Goal: Task Accomplishment & Management: Complete application form

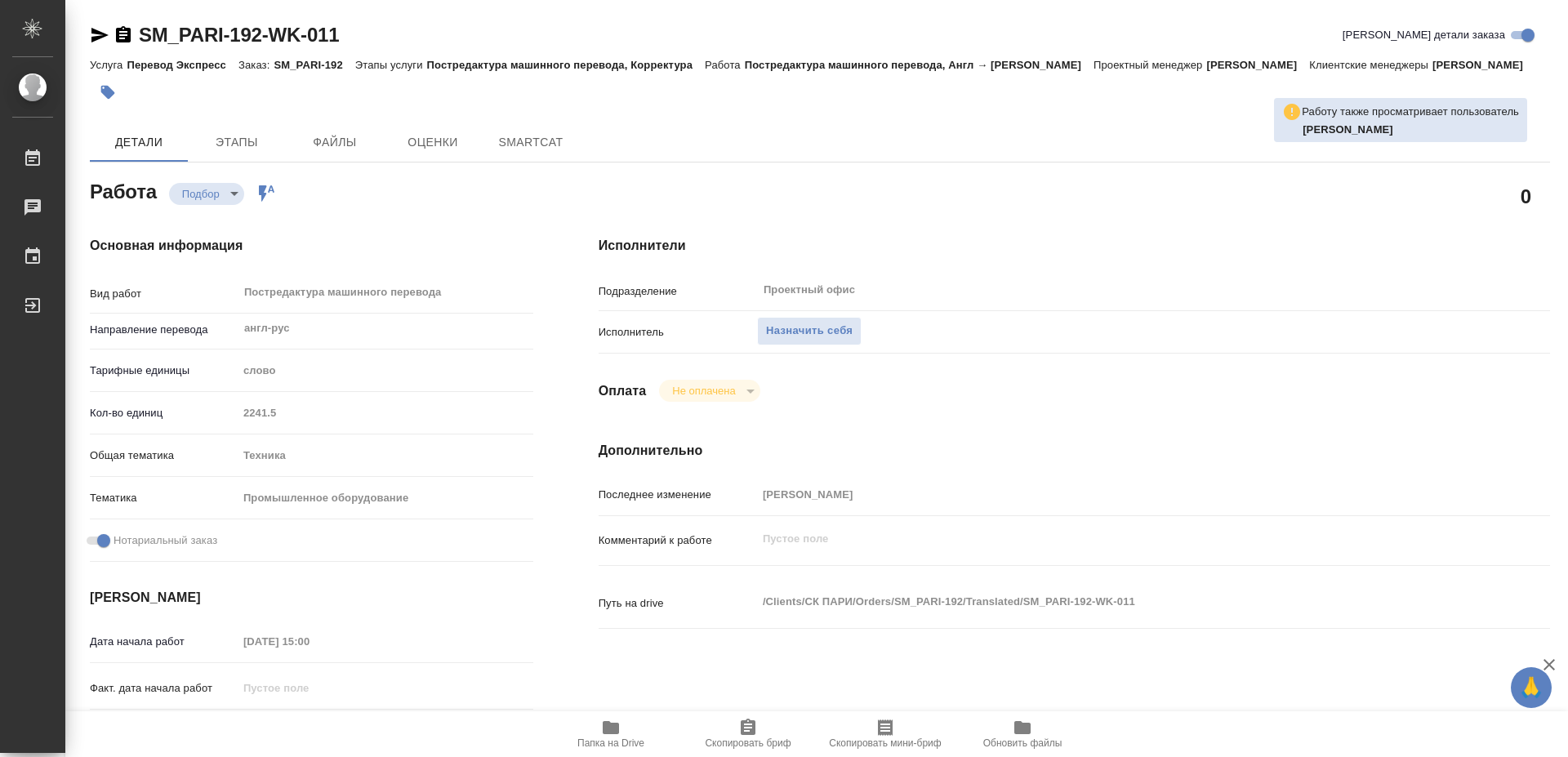
type textarea "x"
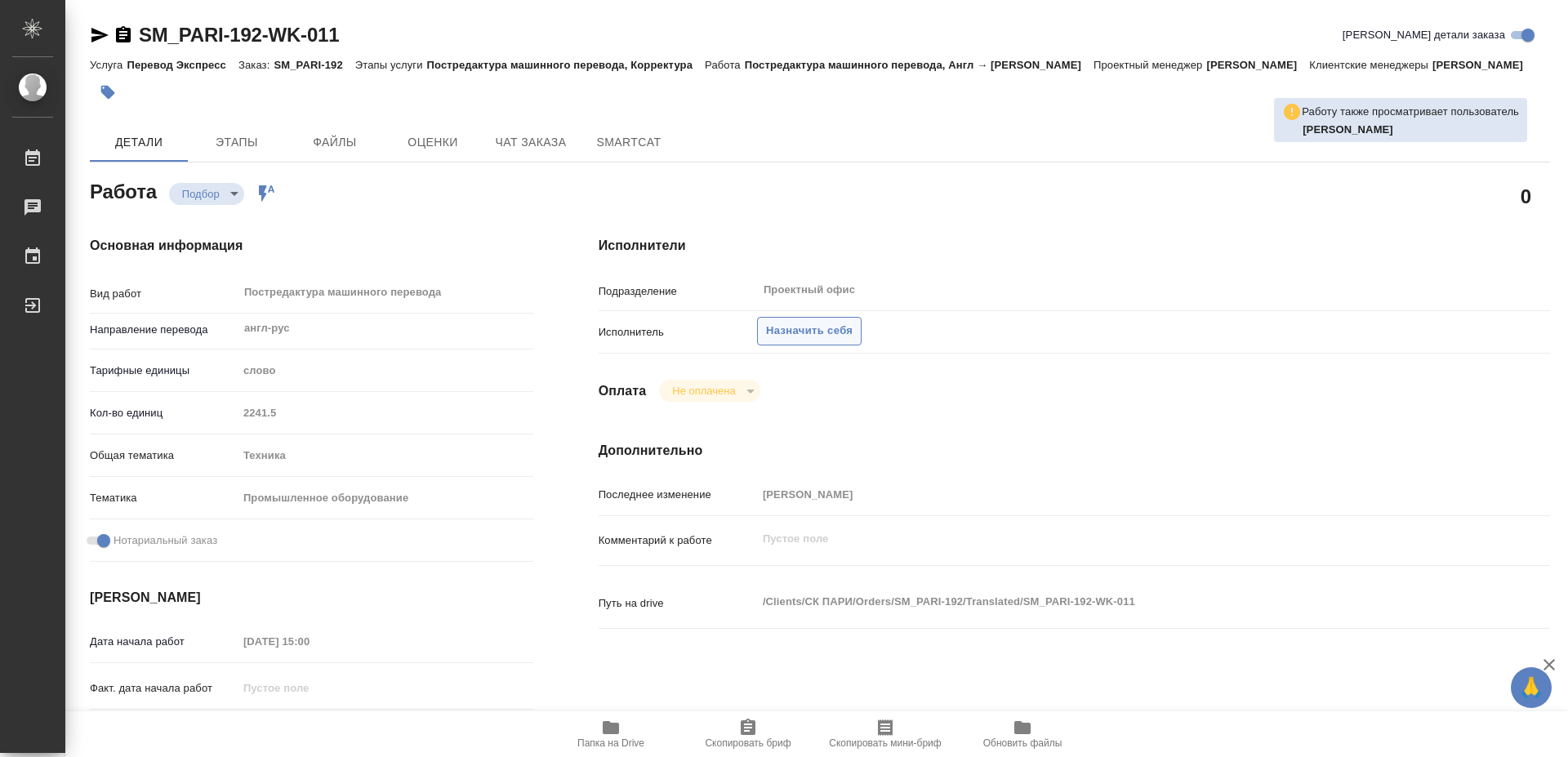
type textarea "x"
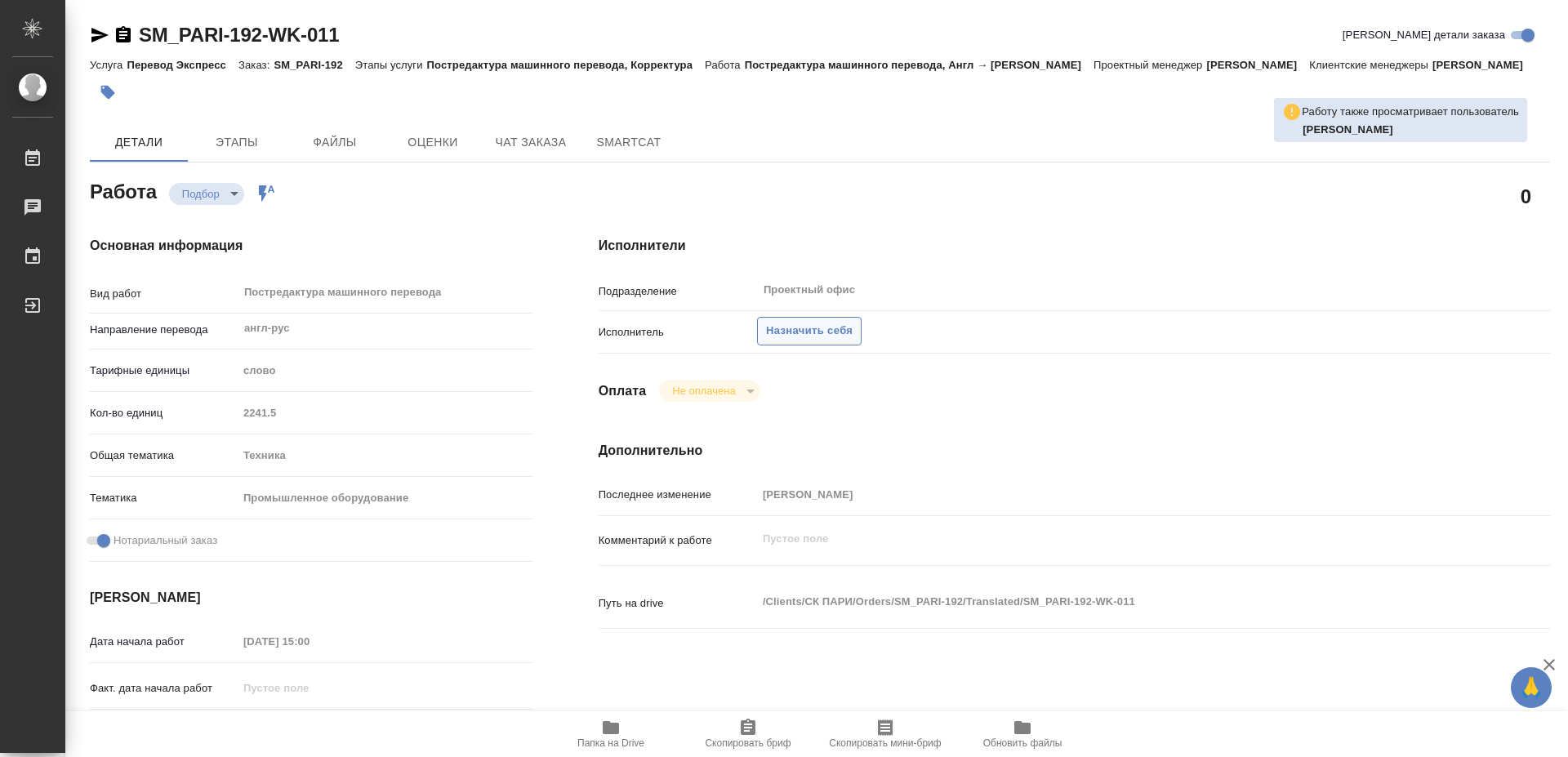
type textarea "x"
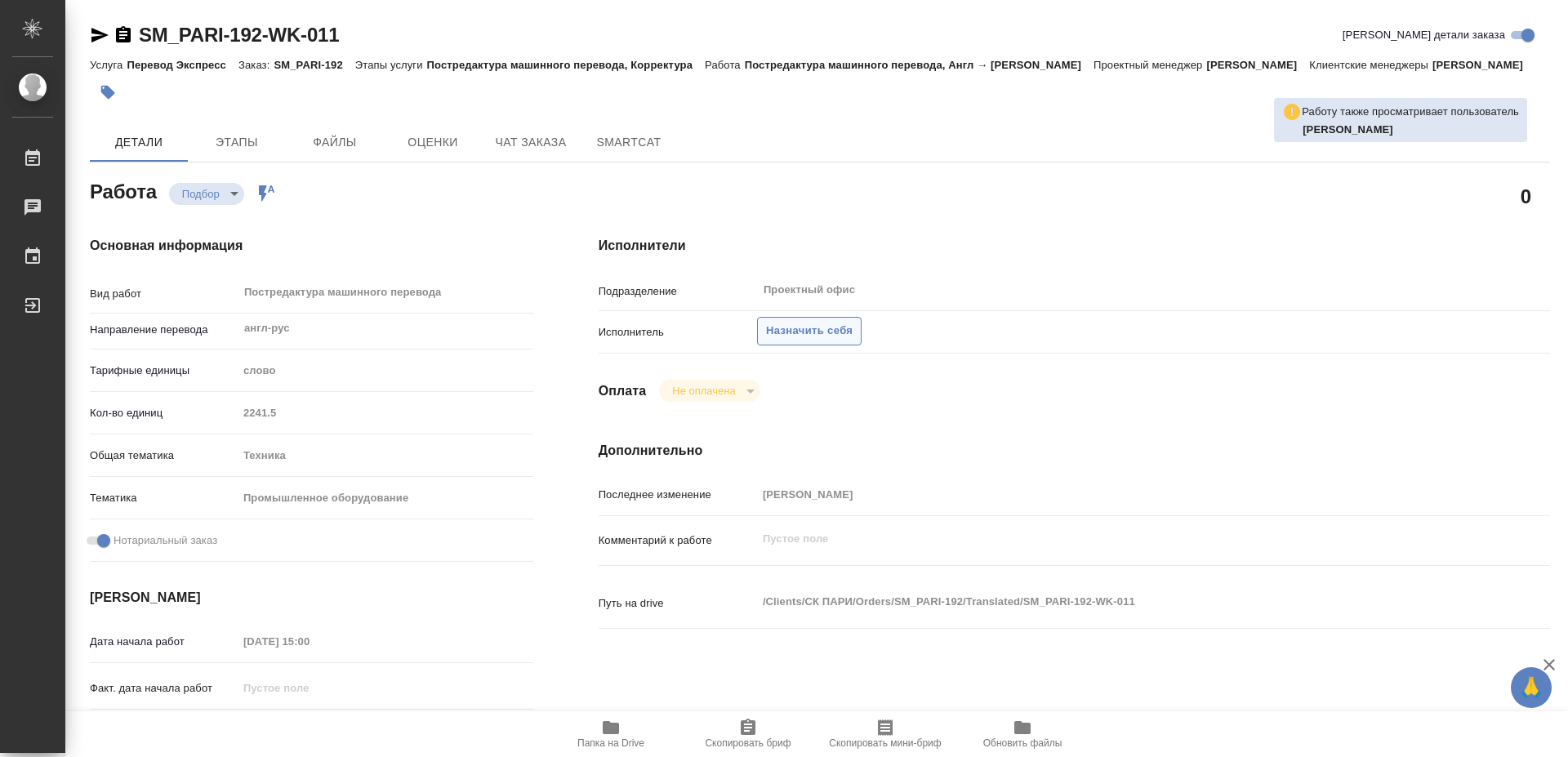
type textarea "x"
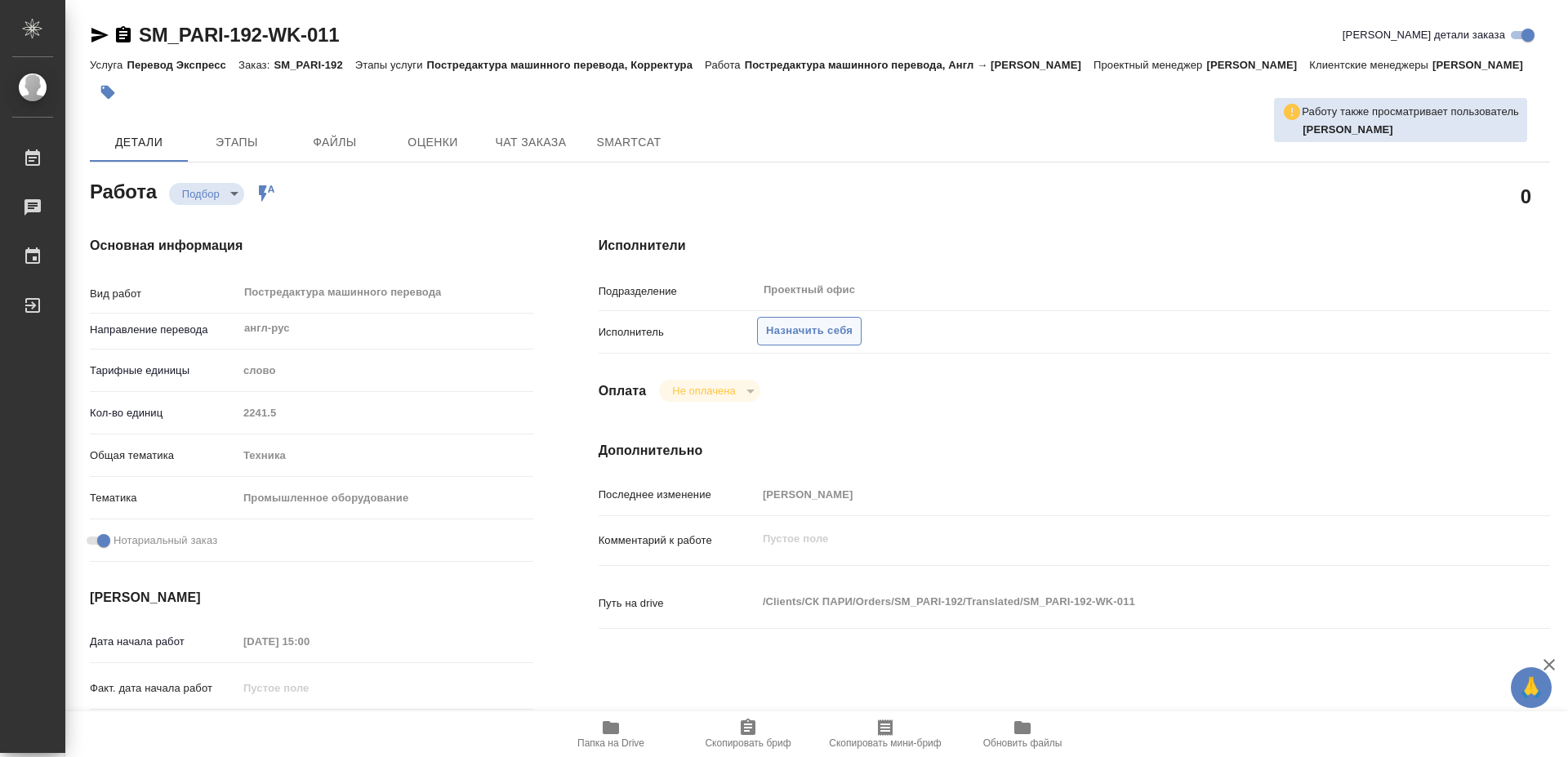
click at [806, 322] on span "Назначить себя" at bounding box center [808, 331] width 87 height 19
type textarea "x"
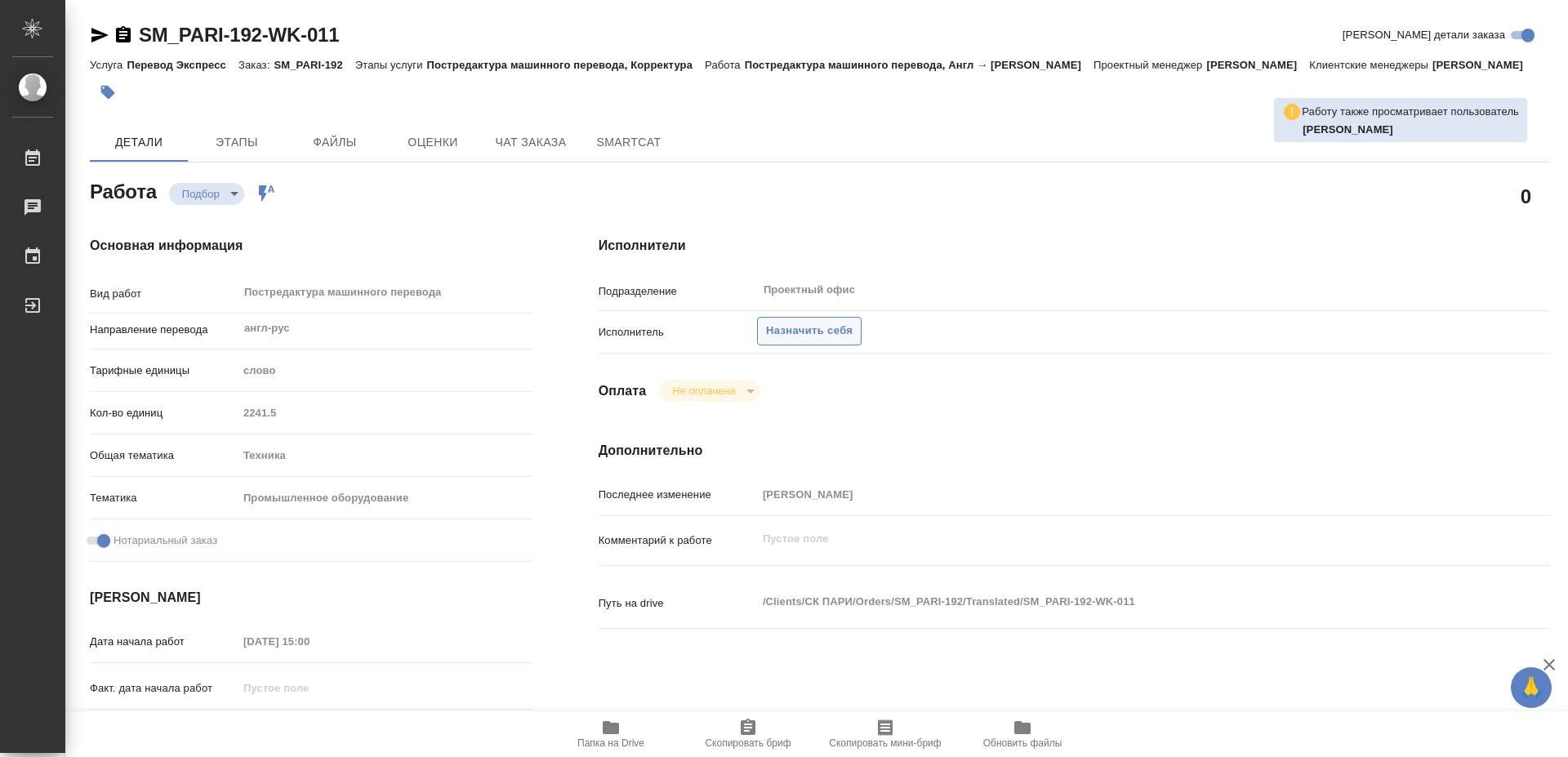
type textarea "x"
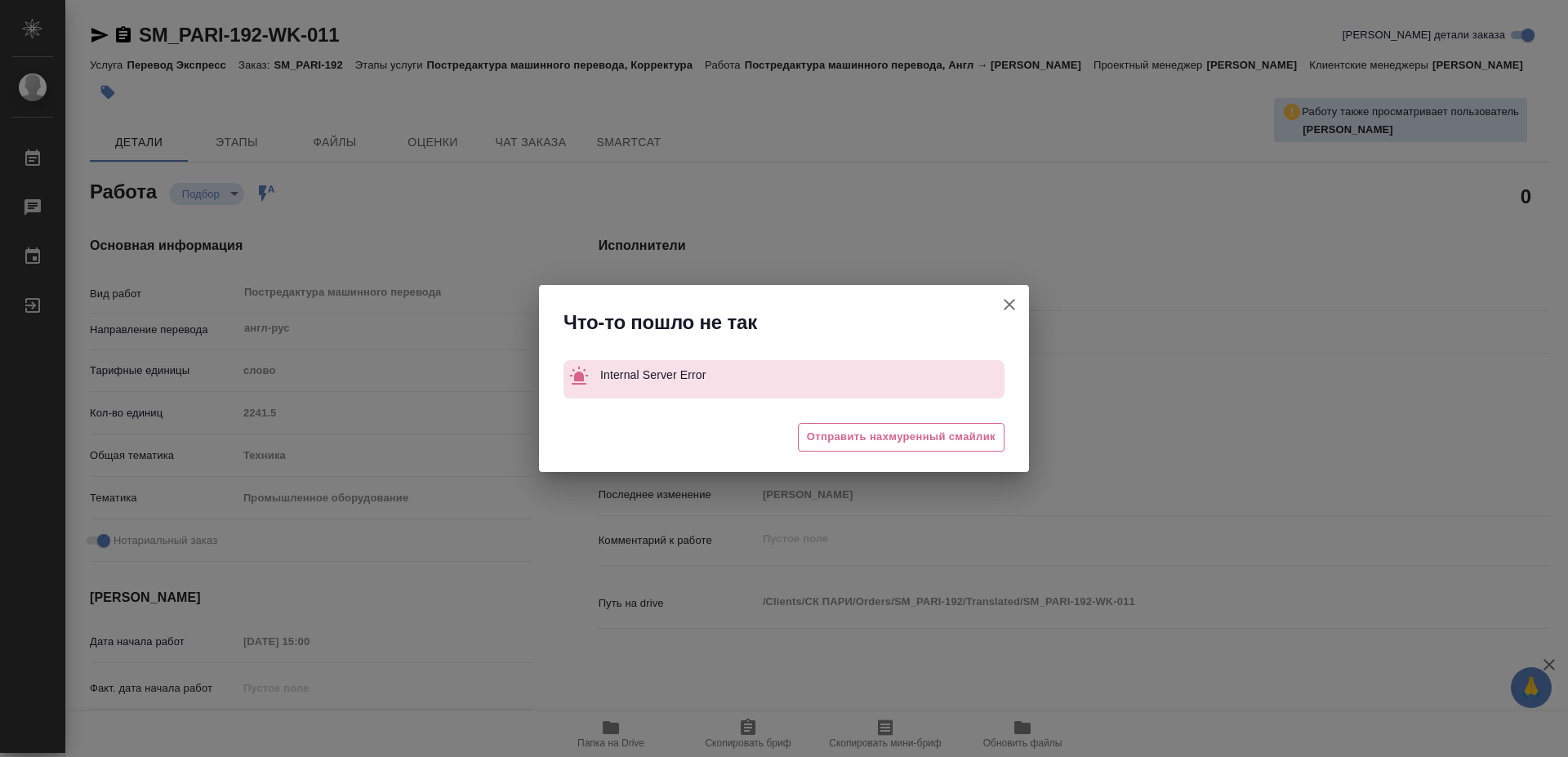
click at [1012, 303] on icon "button" at bounding box center [1008, 304] width 11 height 11
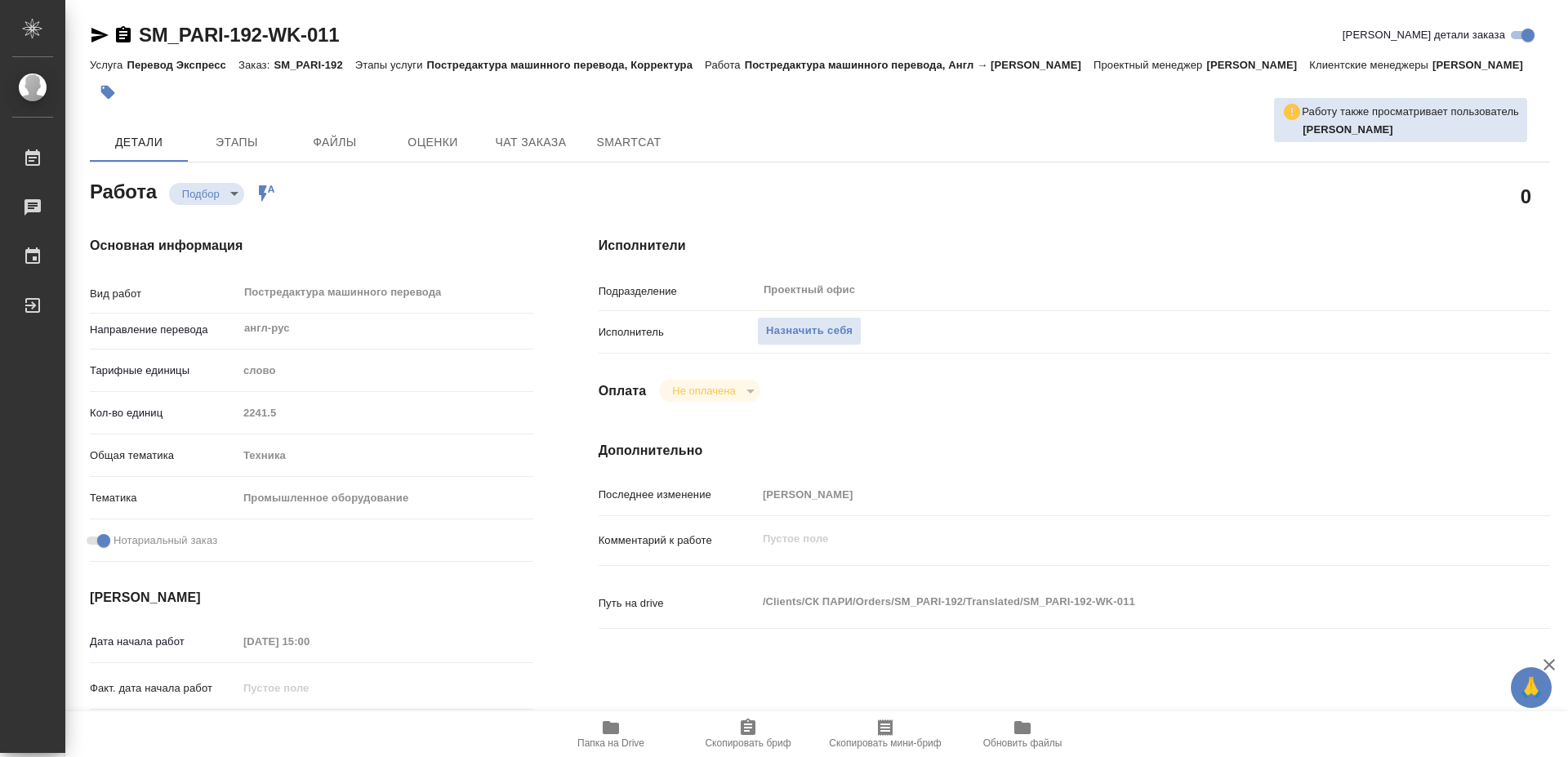
type textarea "x"
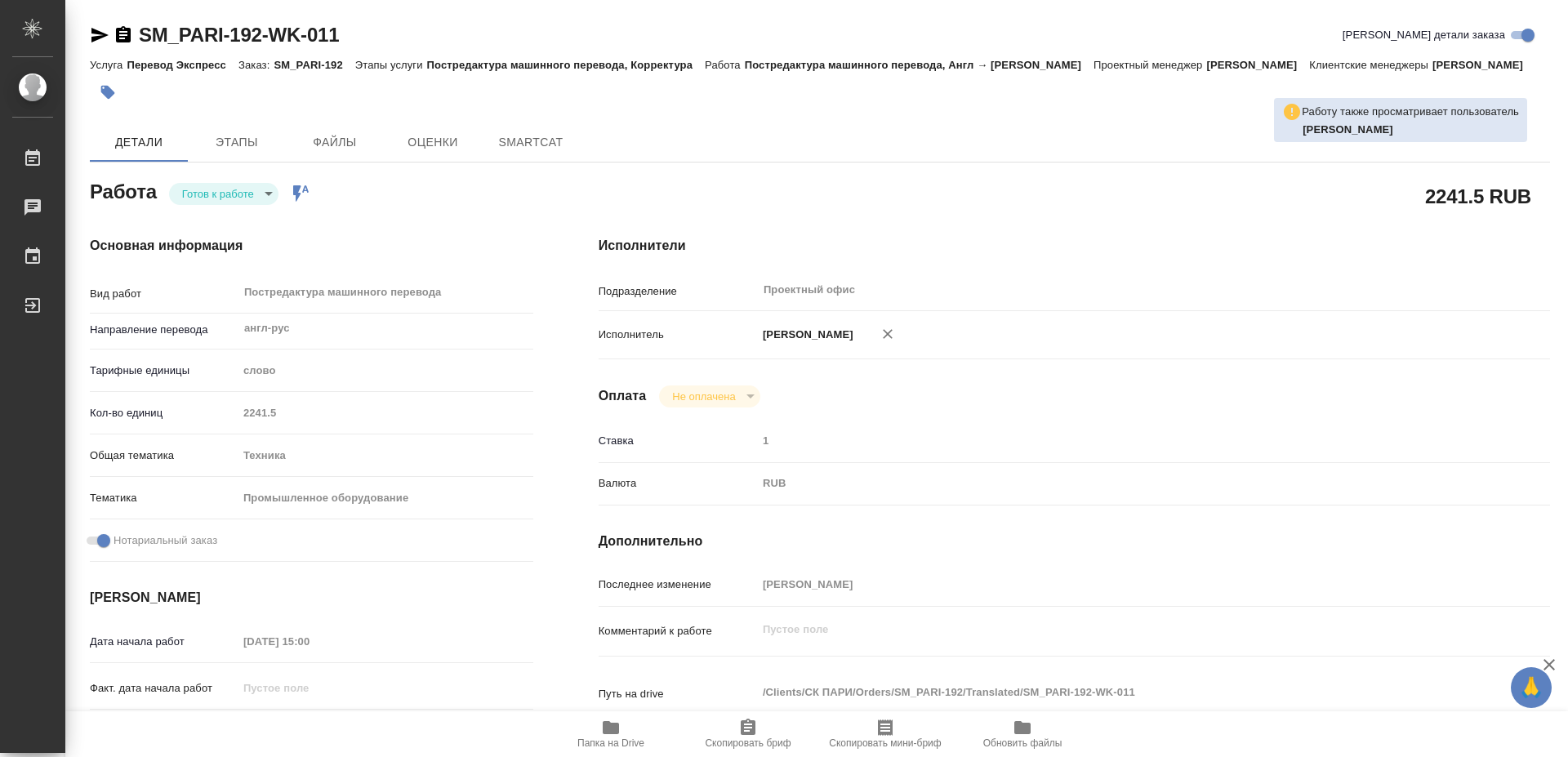
type textarea "x"
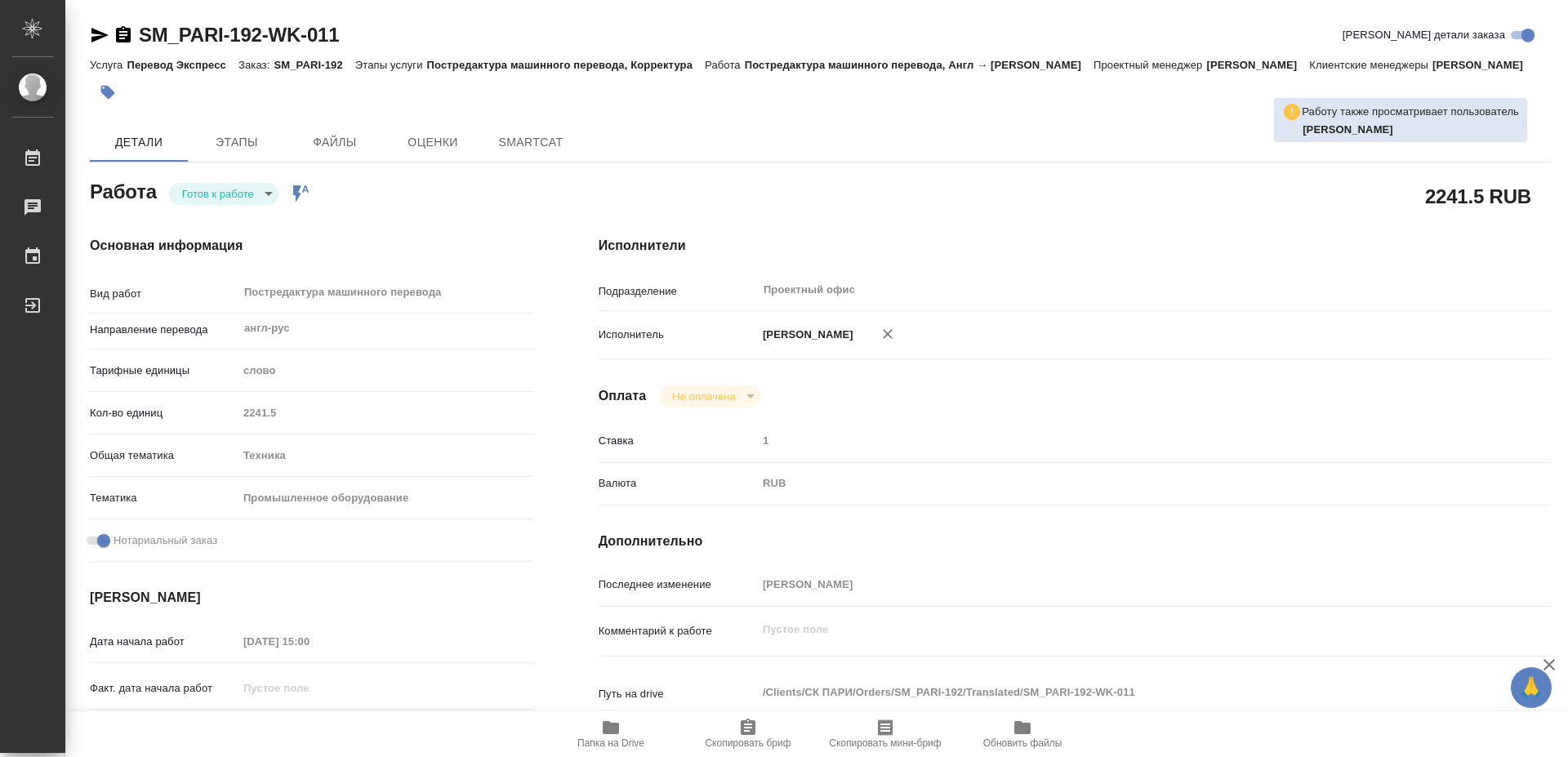
type textarea "x"
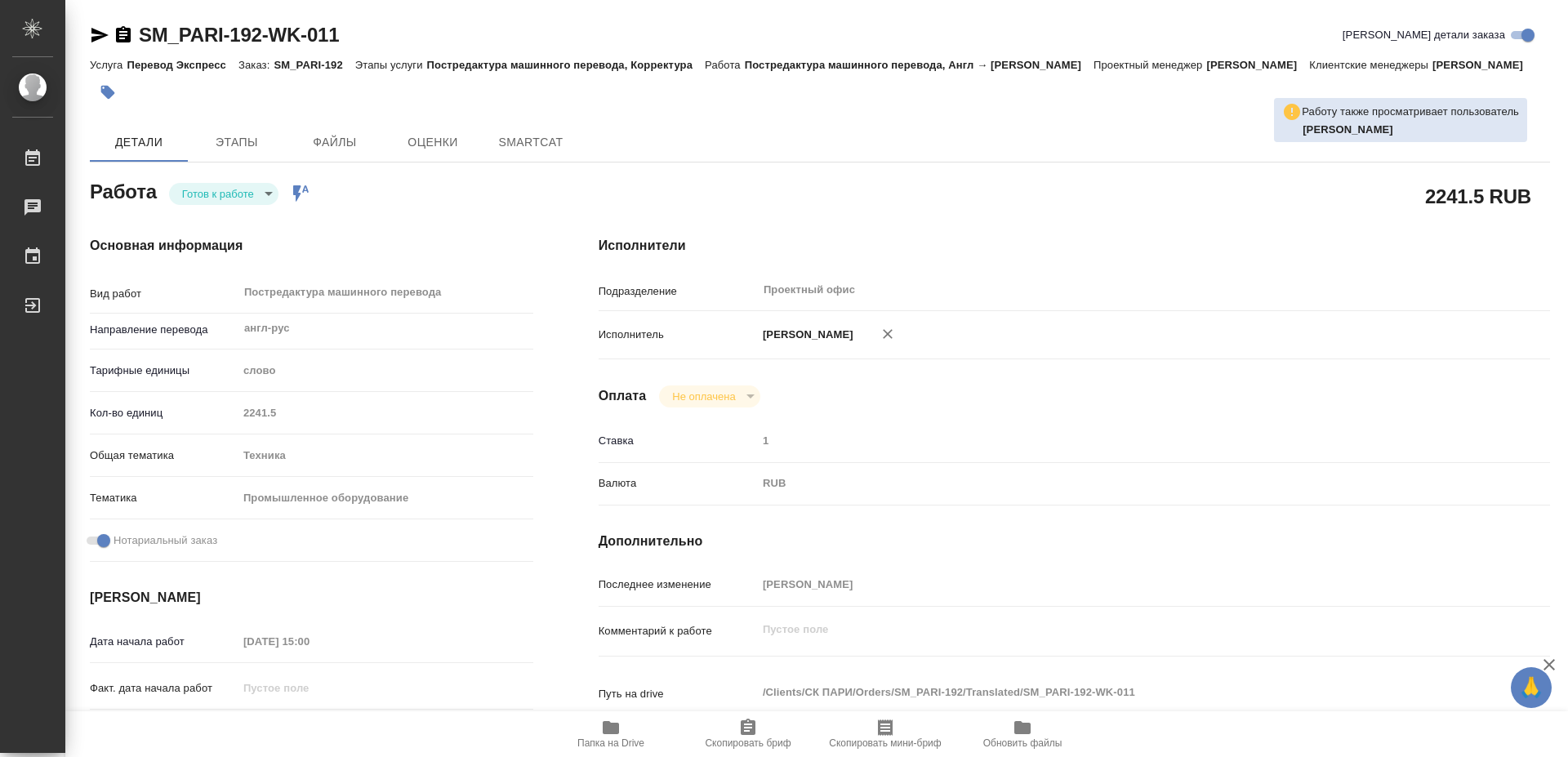
type textarea "x"
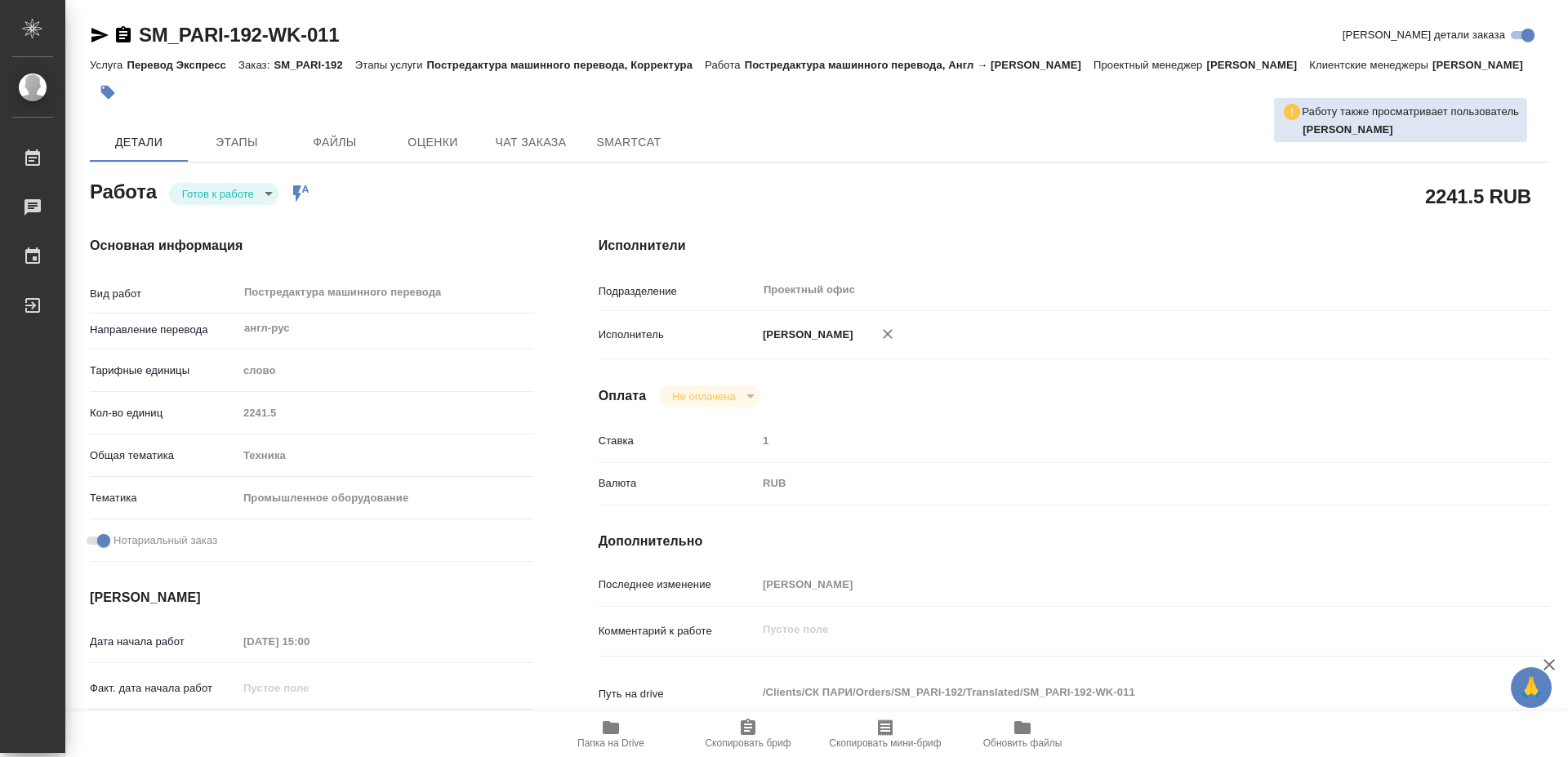
type textarea "x"
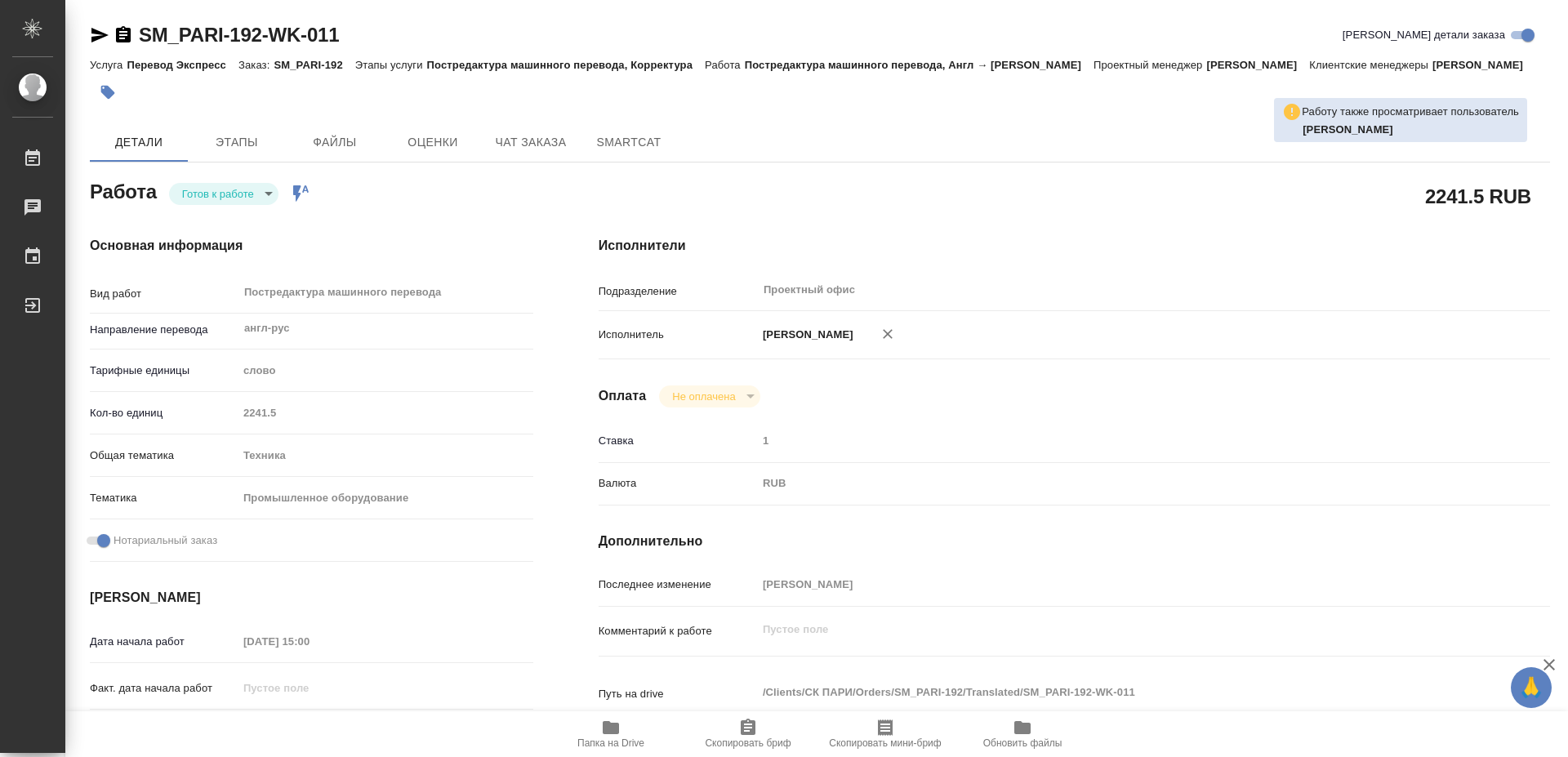
type textarea "x"
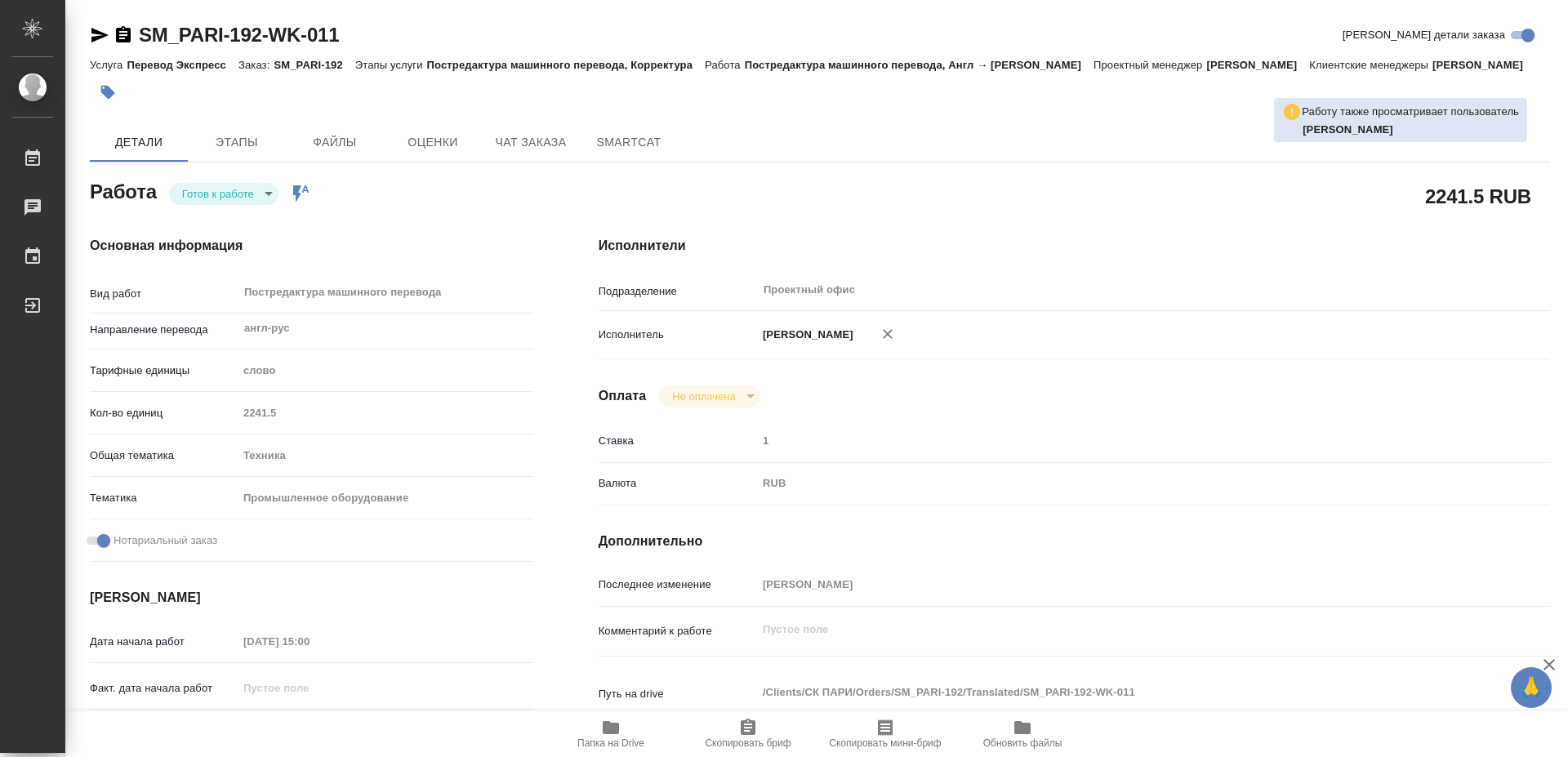
scroll to position [250, 0]
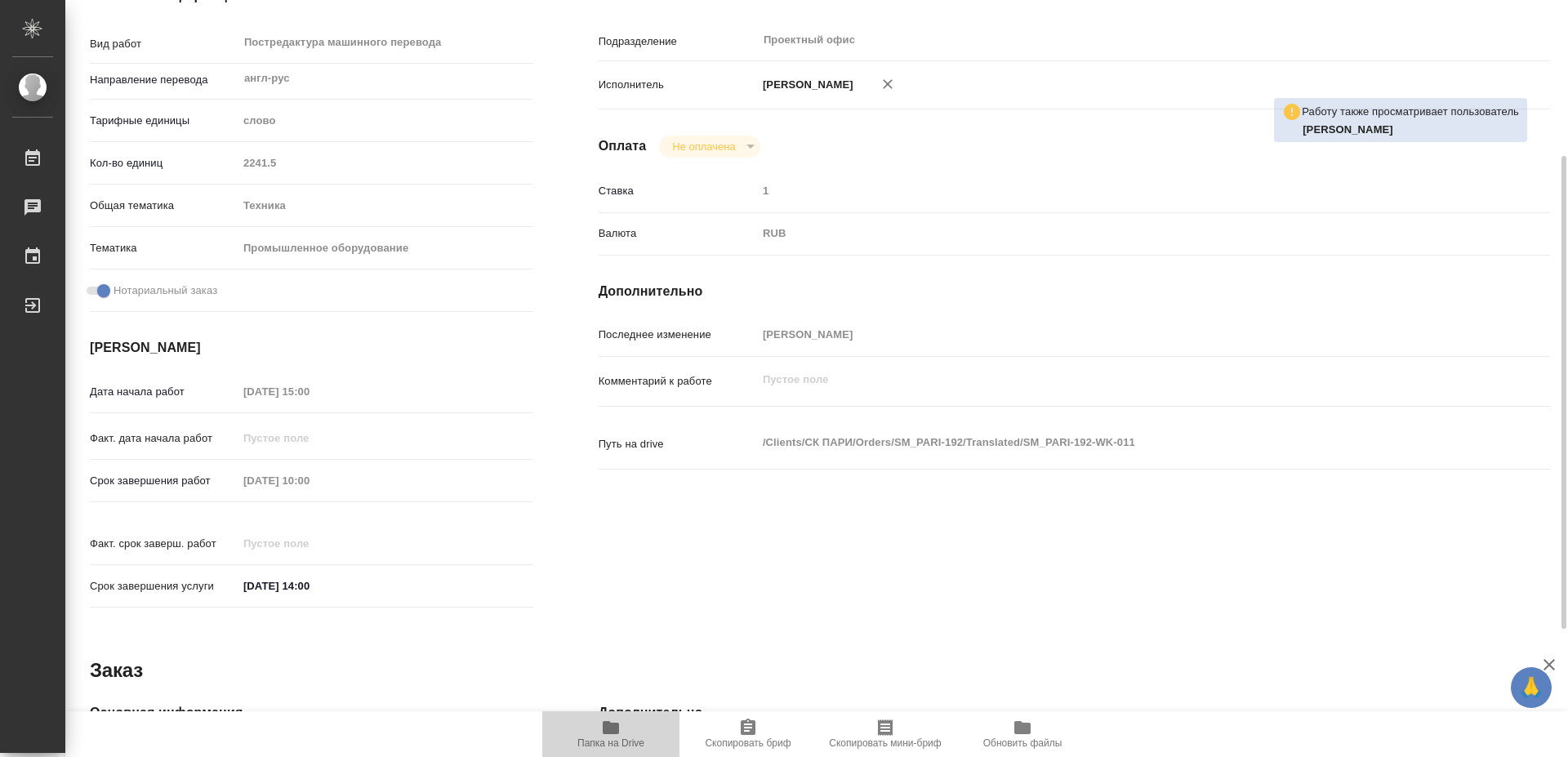
click at [628, 734] on span "Папка на Drive" at bounding box center [611, 733] width 118 height 31
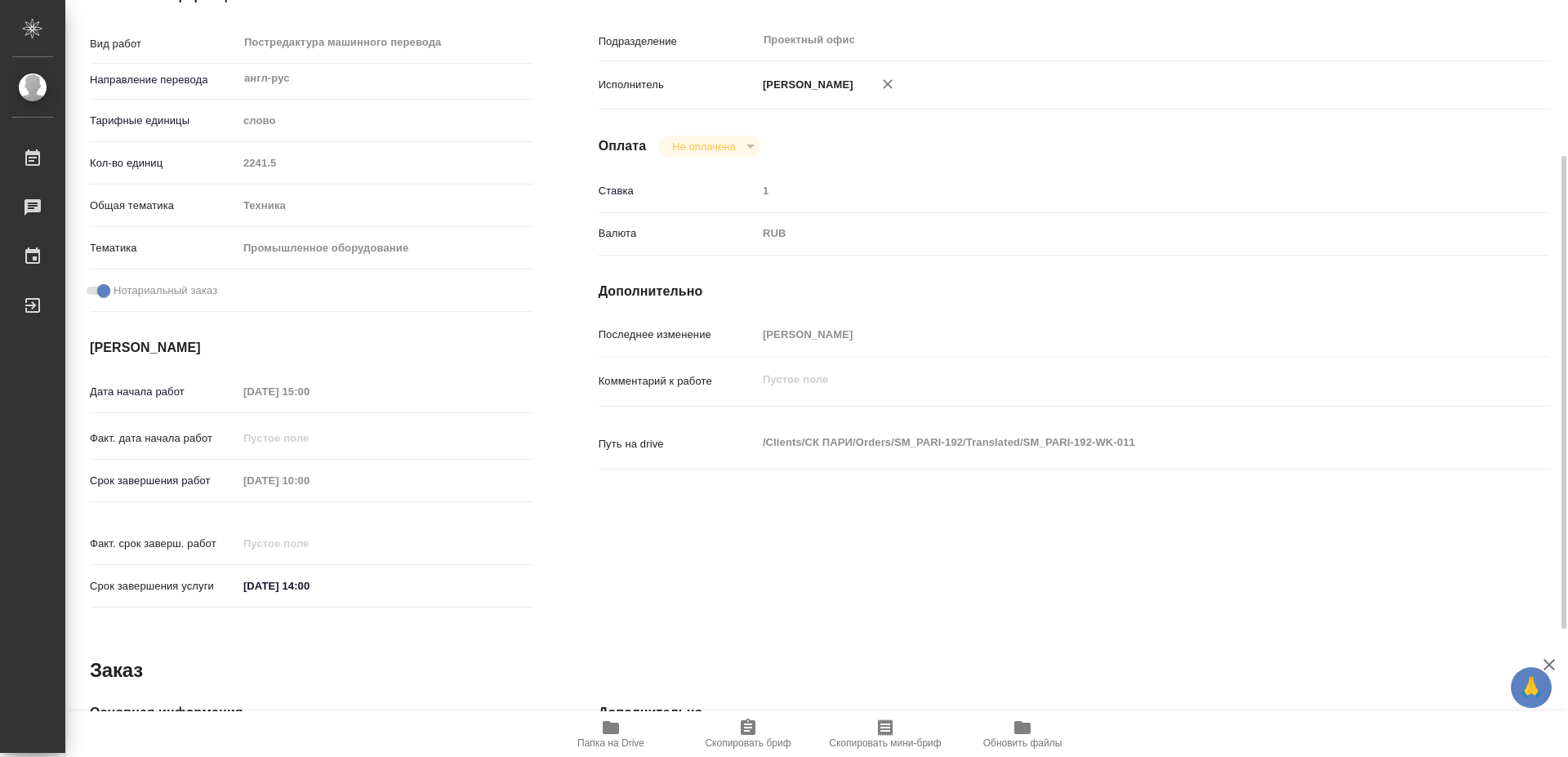
scroll to position [0, 0]
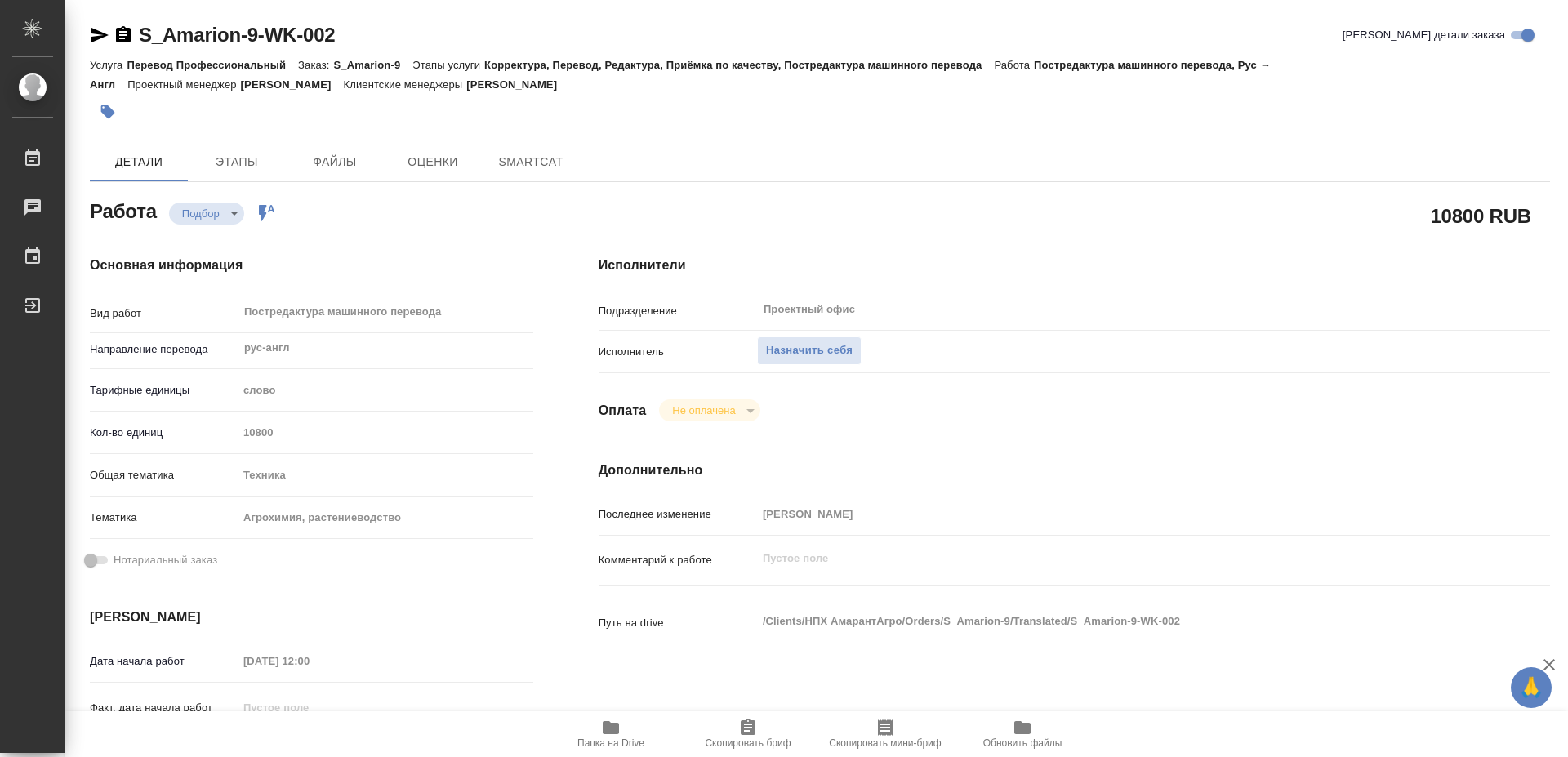
type textarea "x"
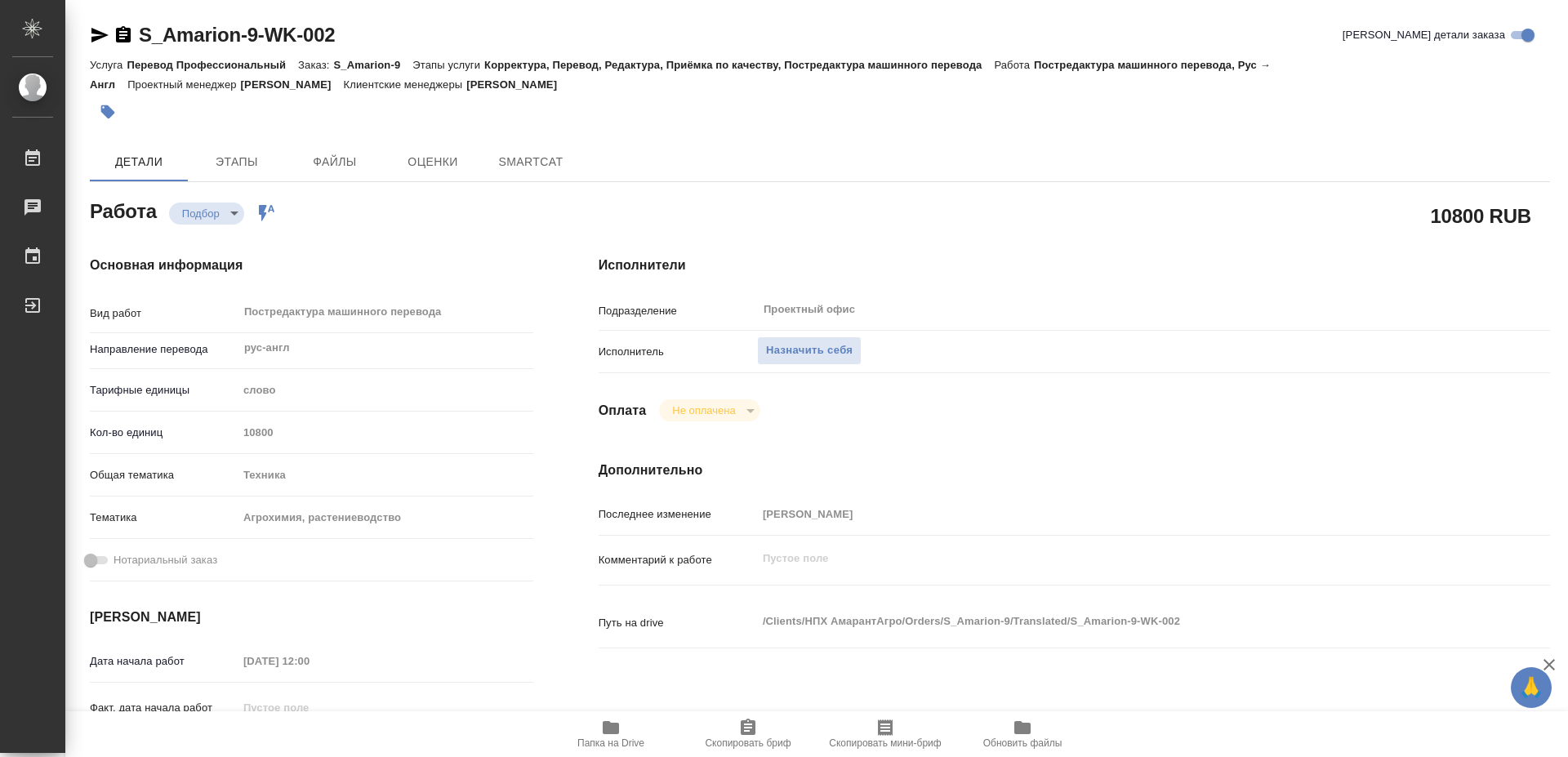
type textarea "x"
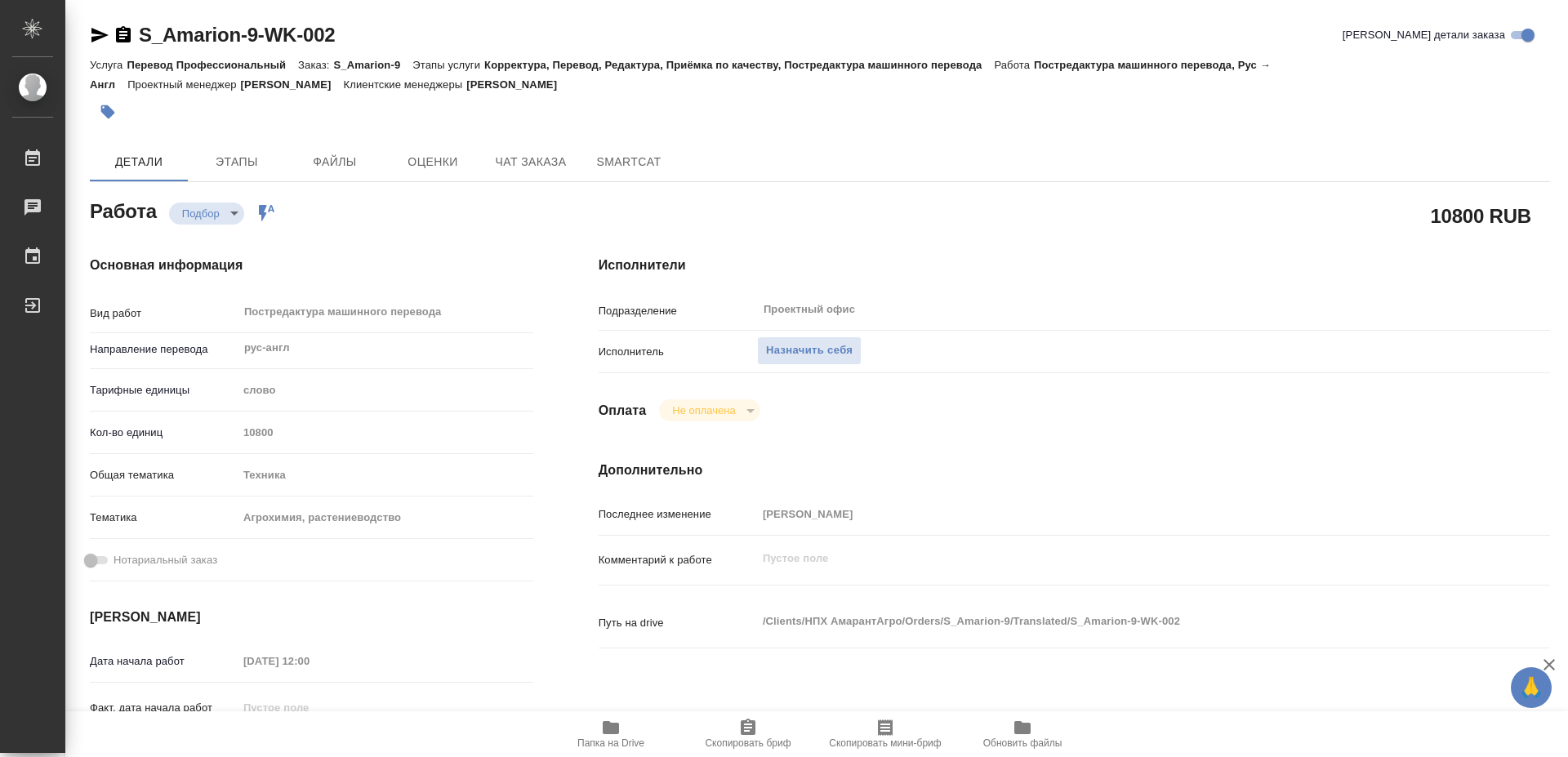
type textarea "x"
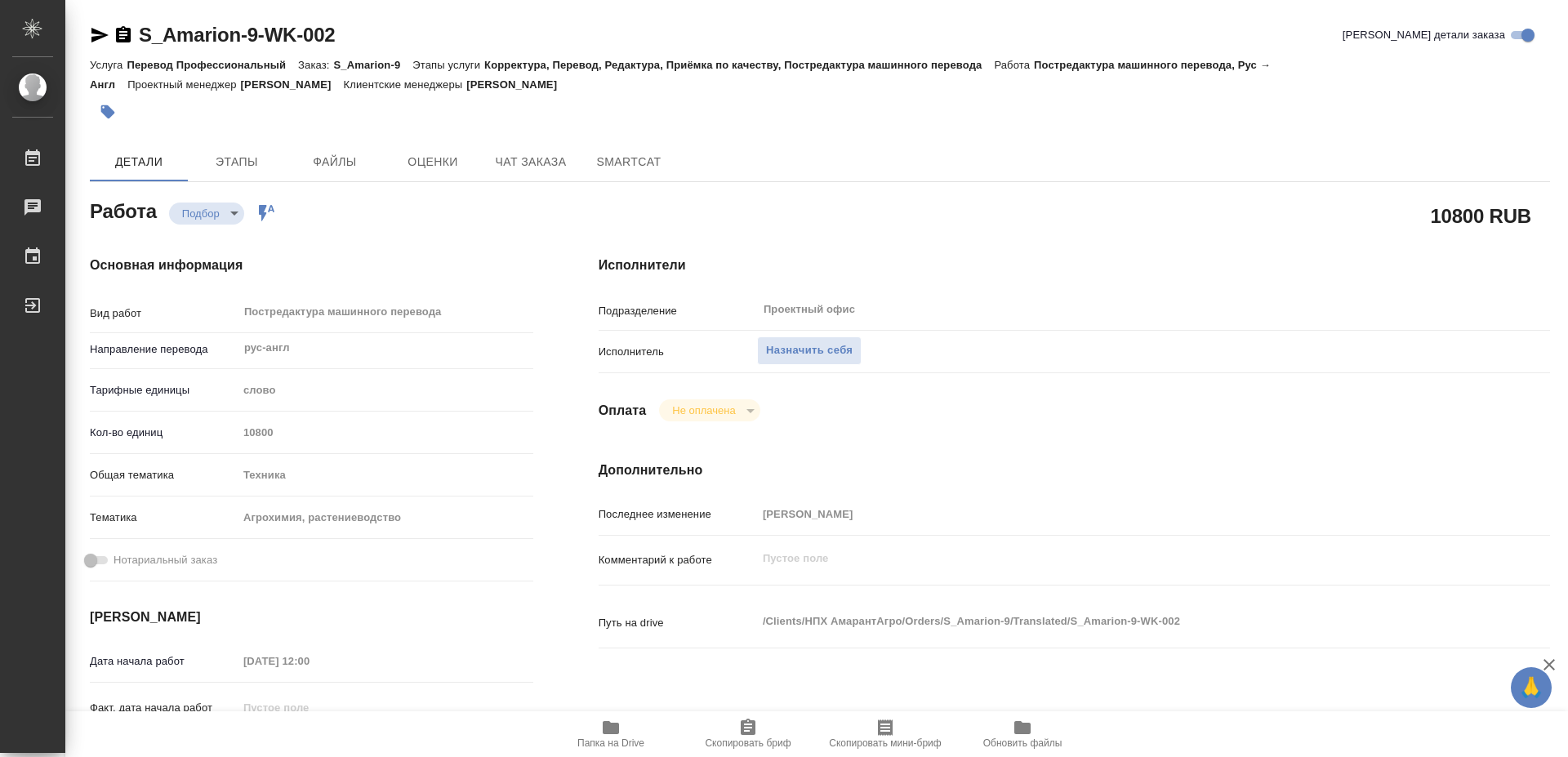
type textarea "x"
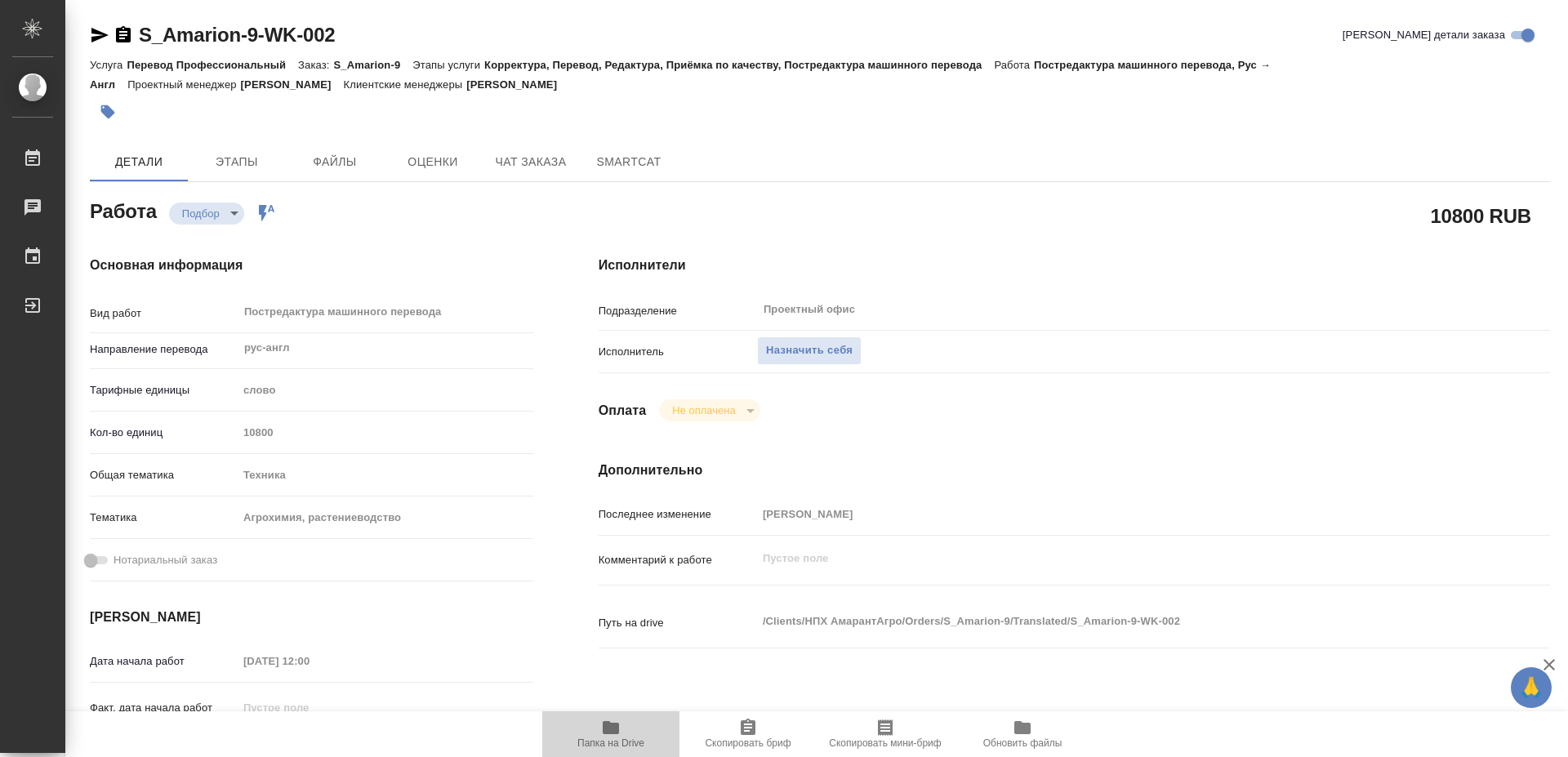
click at [622, 732] on span "Папка на Drive" at bounding box center [611, 733] width 118 height 31
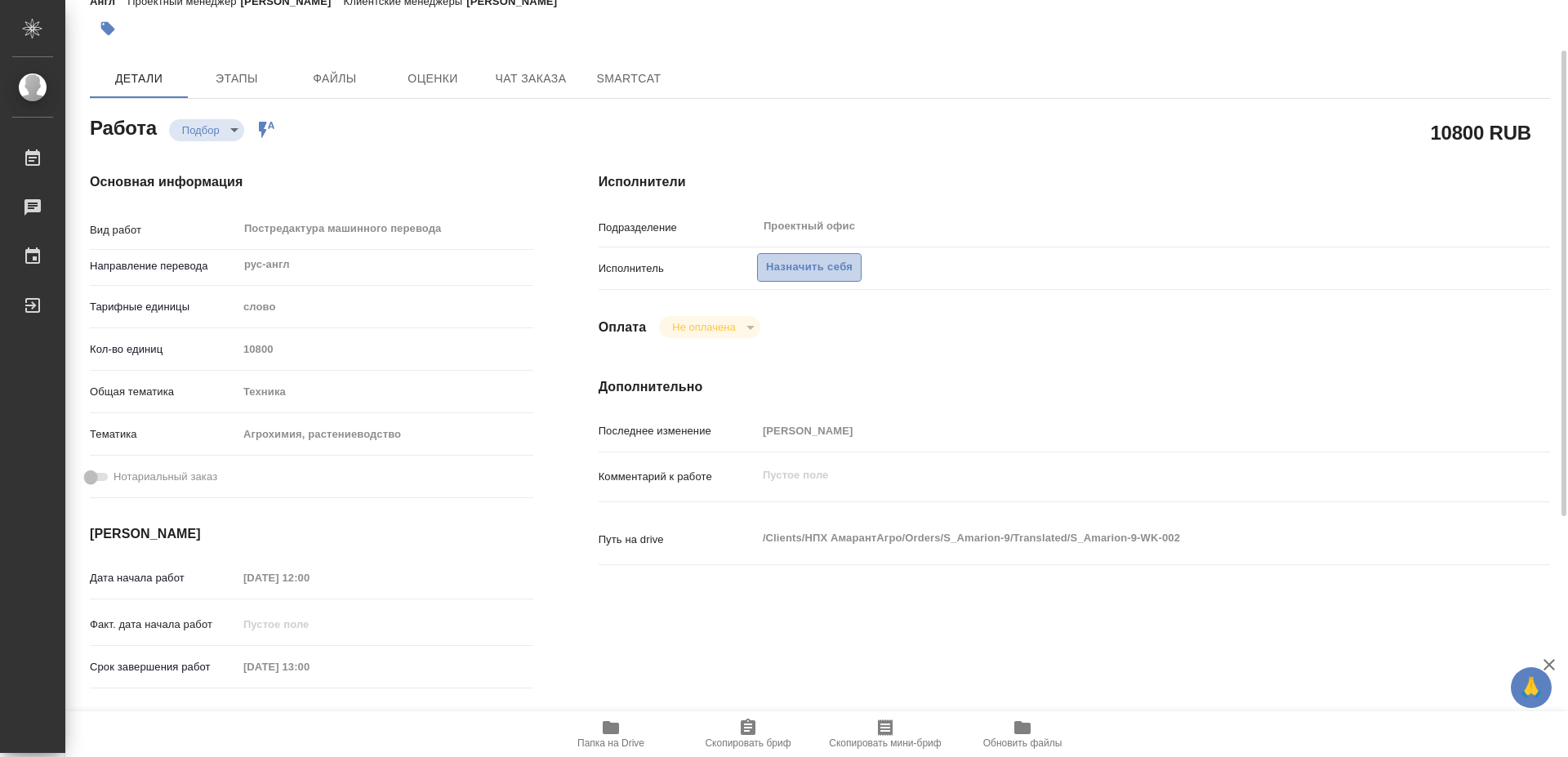
click at [801, 259] on span "Назначить себя" at bounding box center [808, 268] width 87 height 19
